Goal: Check status: Check status

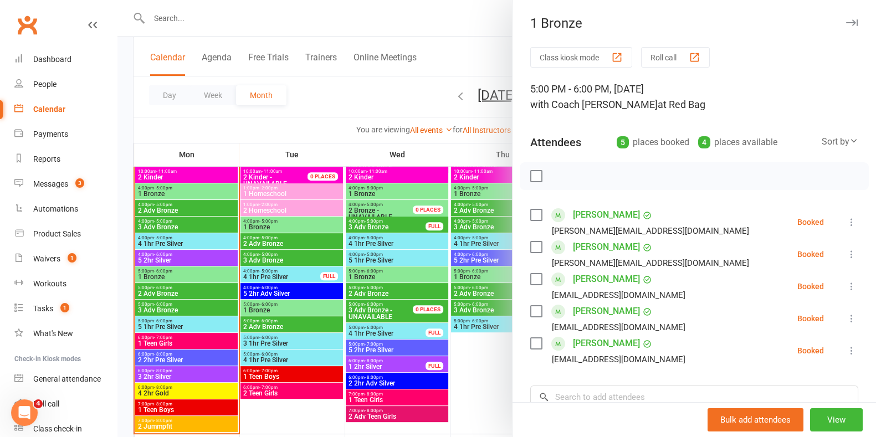
click at [476, 361] on div at bounding box center [496, 218] width 758 height 437
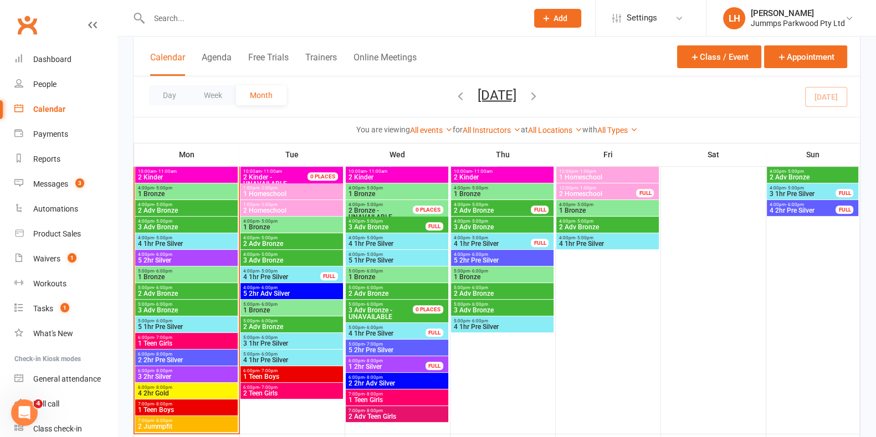
click at [484, 275] on span "1 Bronze" at bounding box center [502, 277] width 98 height 7
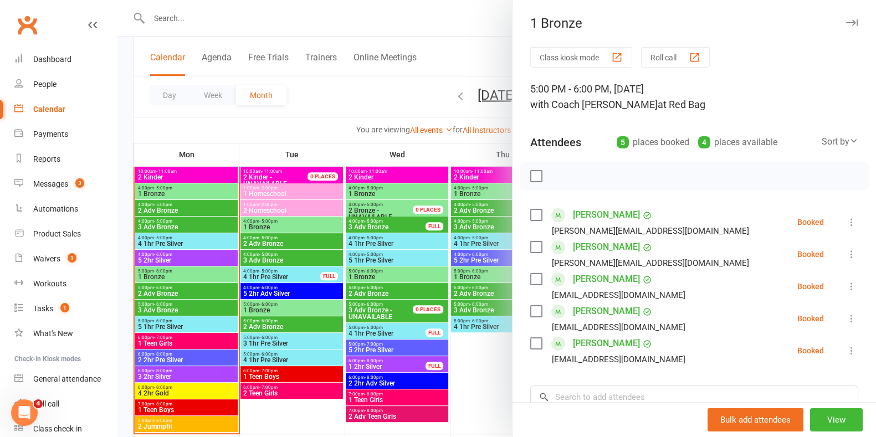
drag, startPoint x: 496, startPoint y: 350, endPoint x: 486, endPoint y: 328, distance: 24.3
click at [496, 350] on div at bounding box center [496, 218] width 758 height 437
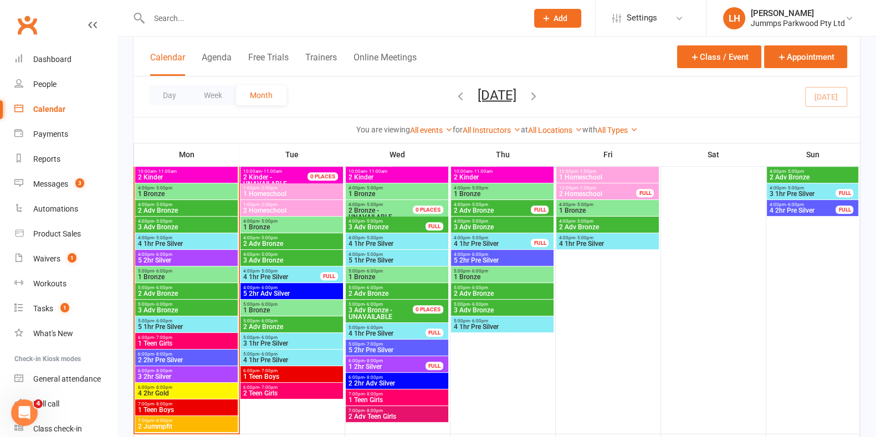
click at [481, 320] on span "- 6:00pm" at bounding box center [479, 320] width 18 height 5
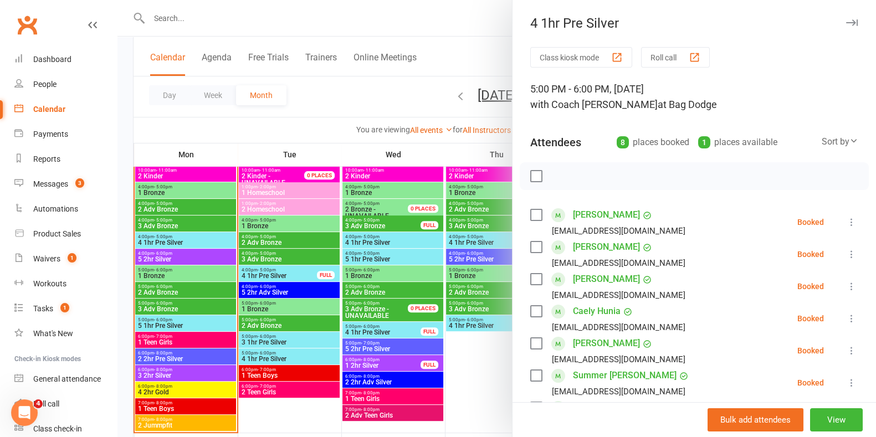
click at [846, 24] on icon "button" at bounding box center [852, 22] width 12 height 7
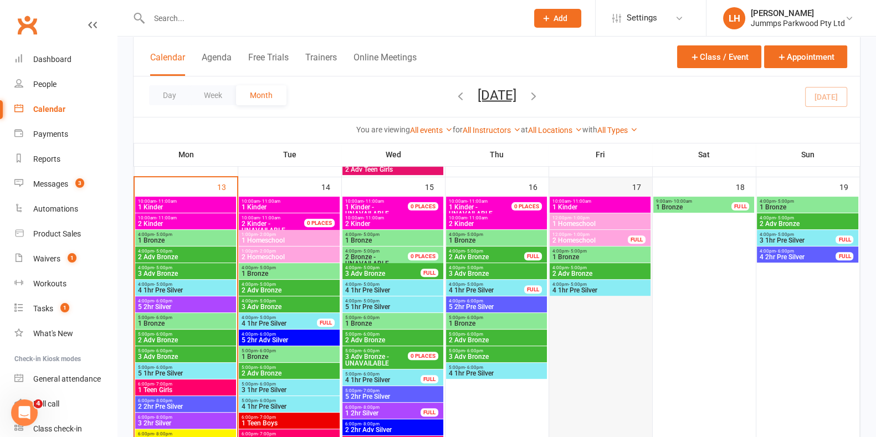
scroll to position [415, 0]
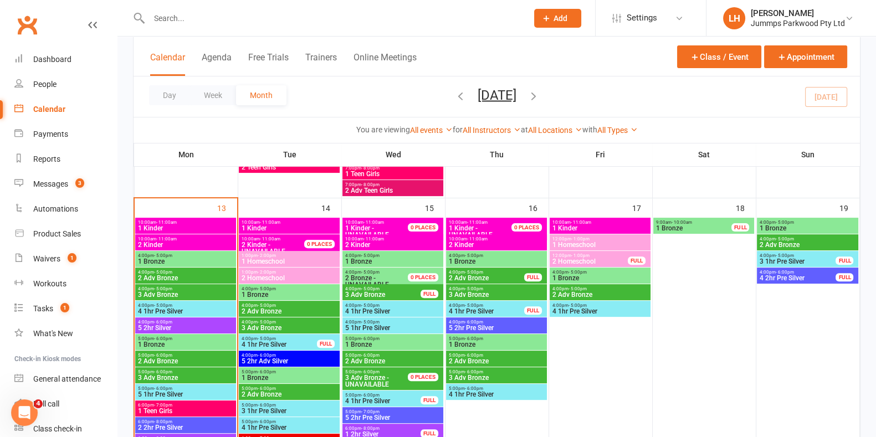
click at [474, 326] on span "5 2hr Pre Silver" at bounding box center [496, 328] width 96 height 7
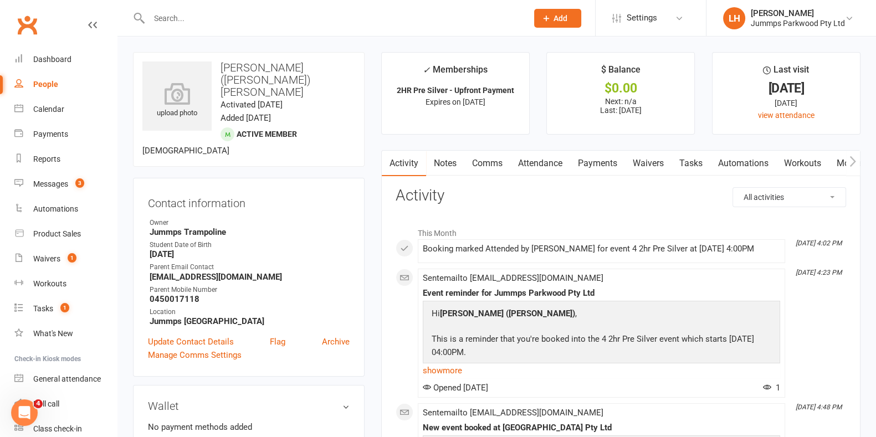
click at [535, 163] on link "Attendance" at bounding box center [540, 163] width 60 height 25
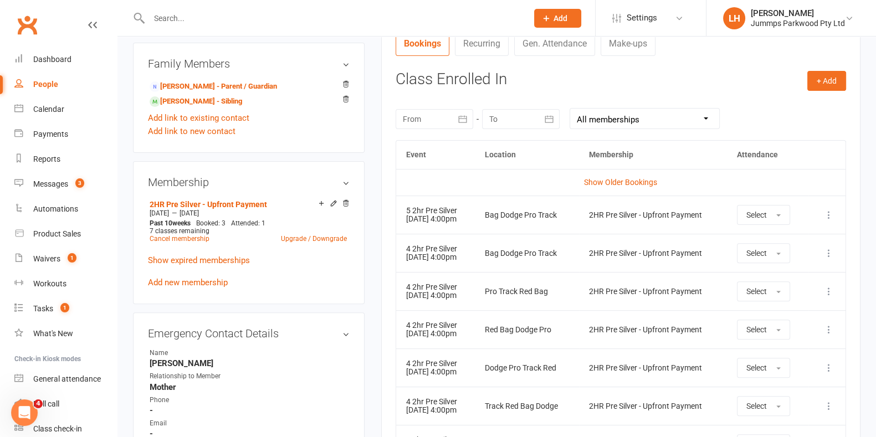
scroll to position [484, 0]
